Goal: Navigation & Orientation: Find specific page/section

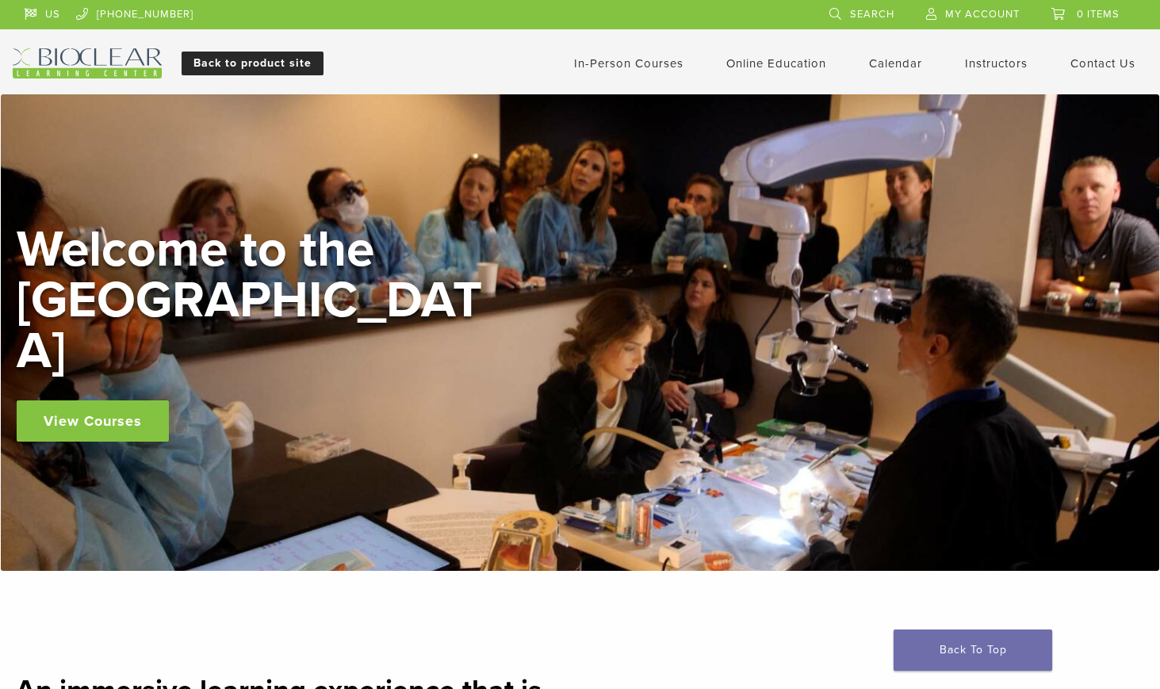
click at [264, 61] on link "Back to product site" at bounding box center [253, 64] width 142 height 24
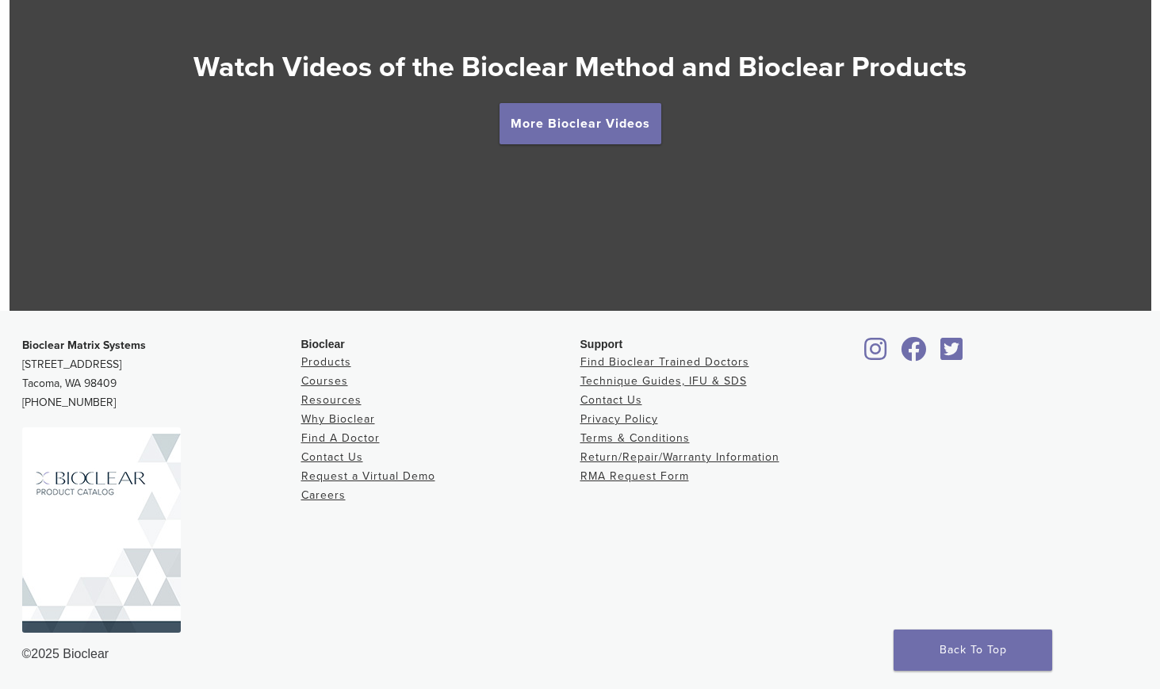
scroll to position [2917, 0]
click at [329, 365] on link "Products" at bounding box center [326, 361] width 50 height 13
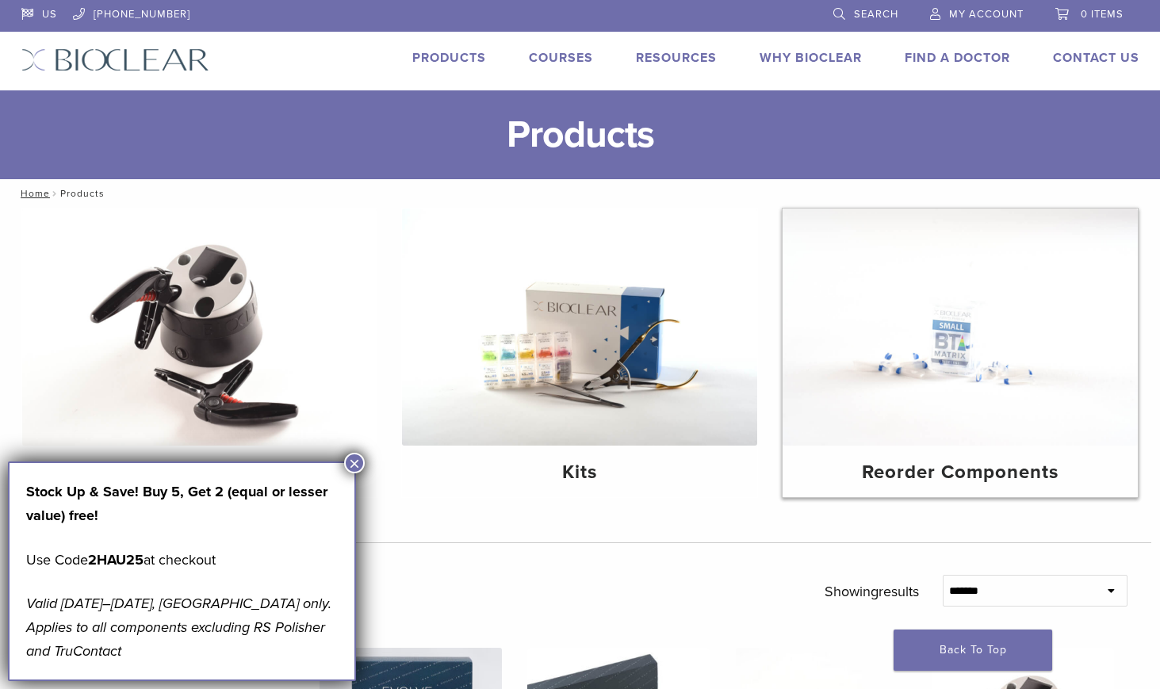
click at [1041, 338] on img at bounding box center [959, 326] width 355 height 237
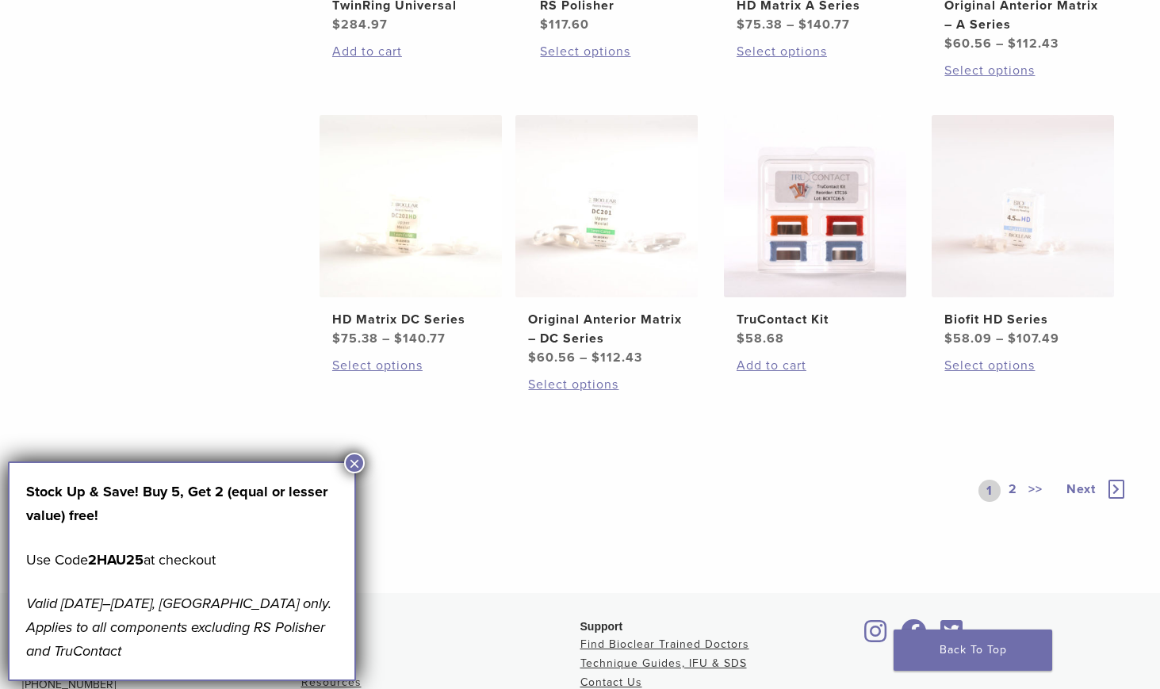
scroll to position [1030, 0]
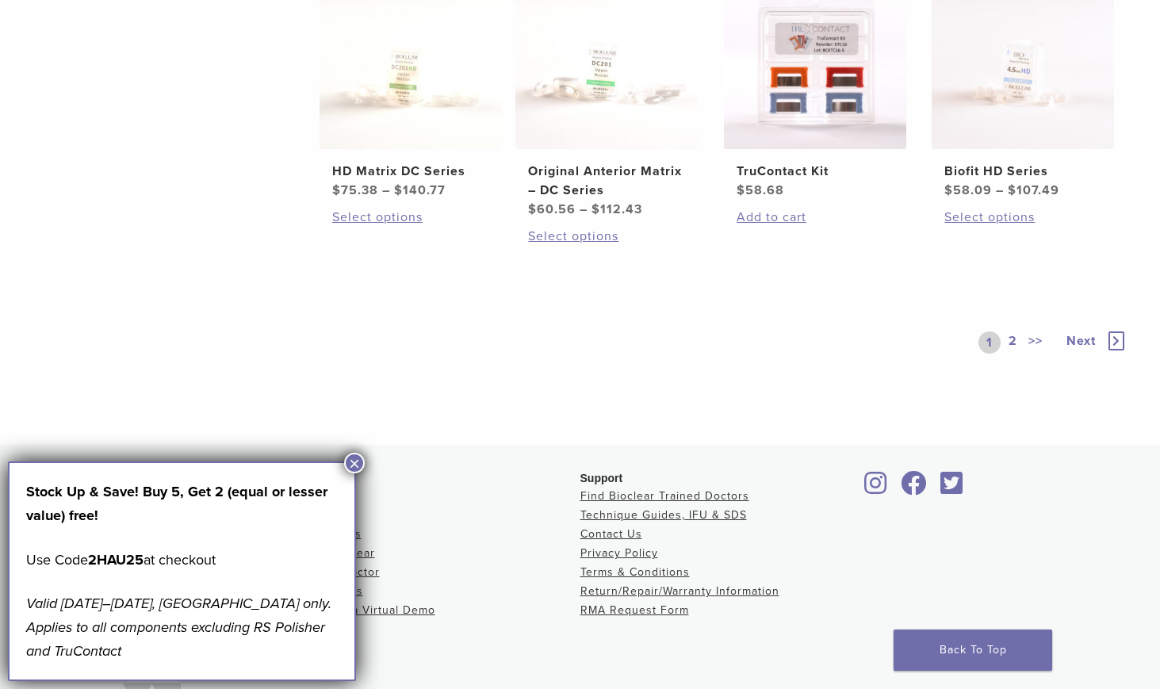
click at [1082, 339] on span "Next" at bounding box center [1080, 341] width 29 height 16
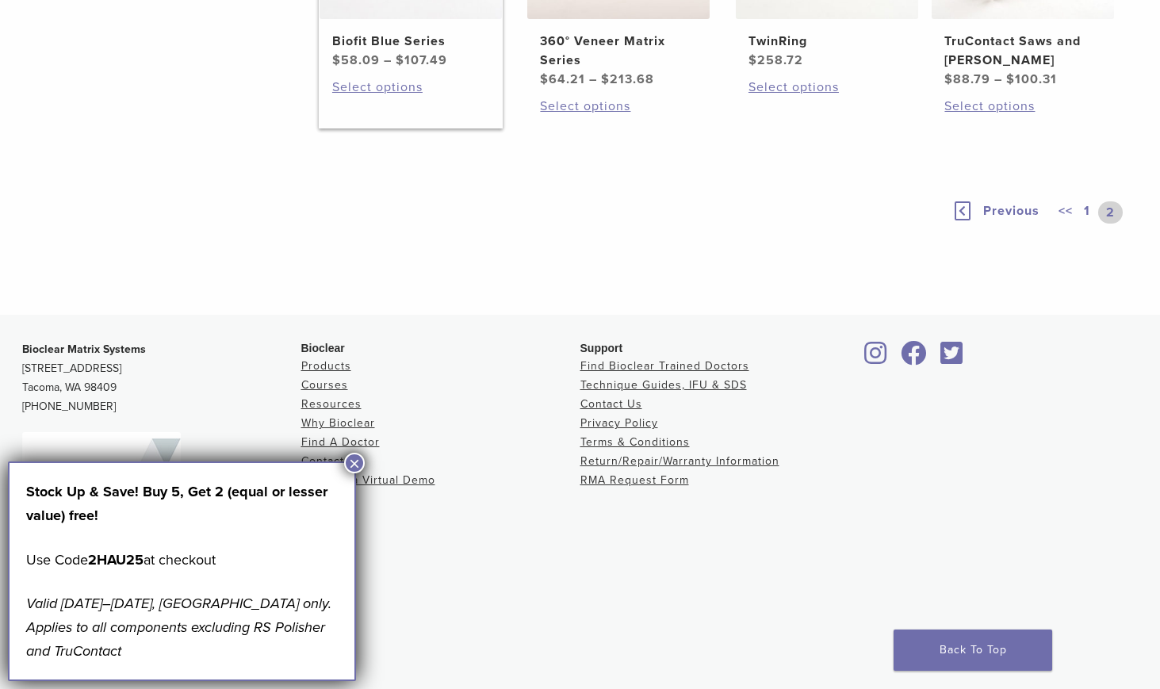
scroll to position [537, 0]
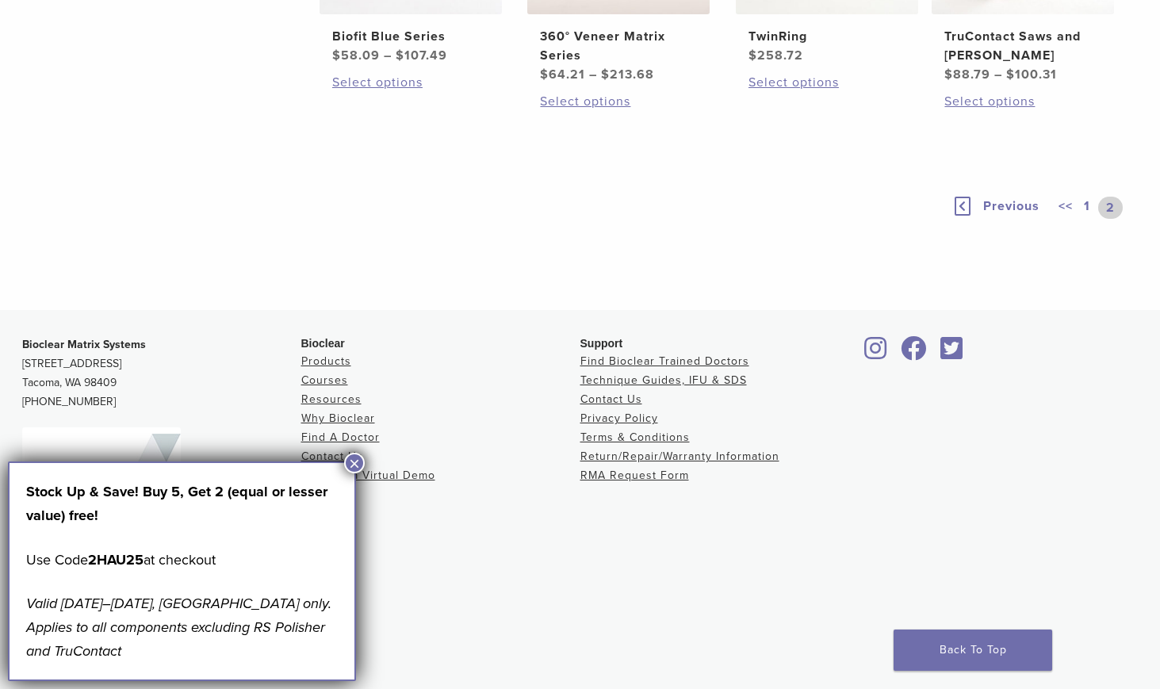
click at [965, 208] on icon at bounding box center [962, 206] width 16 height 19
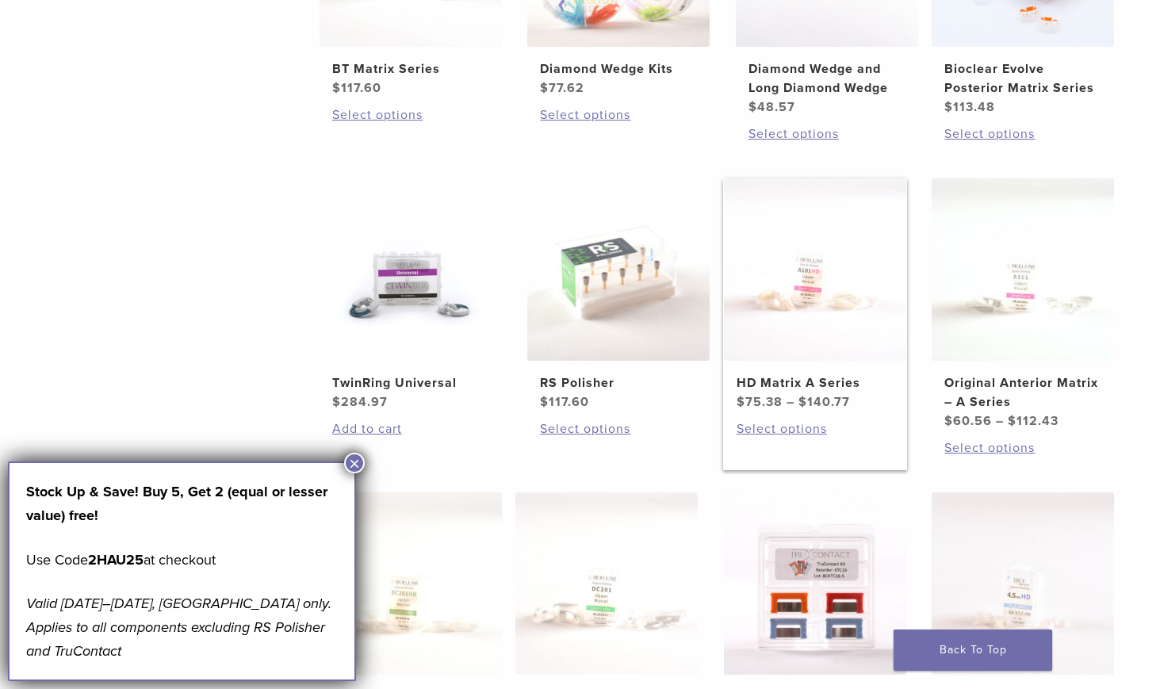
scroll to position [534, 0]
